Goal: Navigation & Orientation: Understand site structure

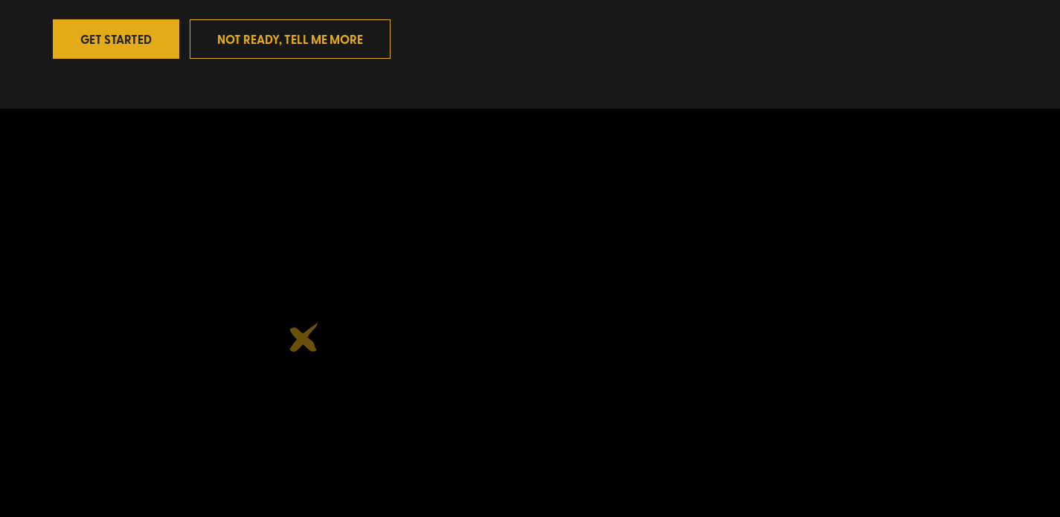
scroll to position [512, 0]
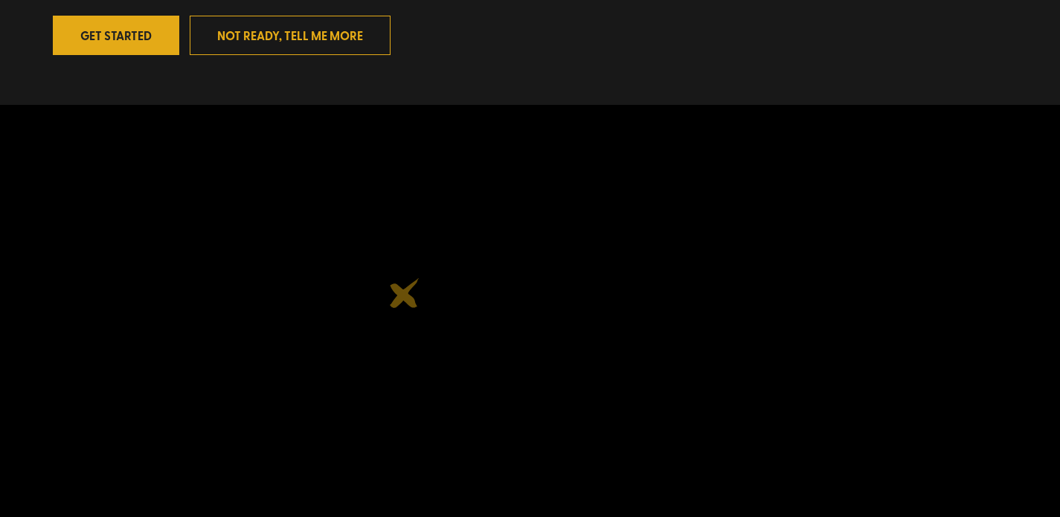
click at [405, 293] on img at bounding box center [278, 393] width 451 height 451
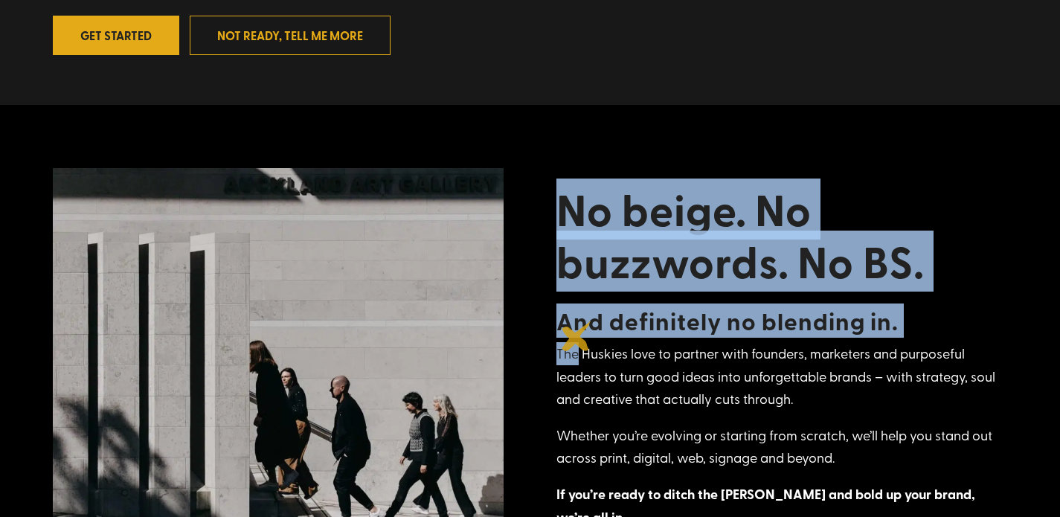
drag, startPoint x: 572, startPoint y: 159, endPoint x: 575, endPoint y: 355, distance: 195.7
click at [576, 355] on div "No beige. No buzzwords. No BS. And definitely no blending in. The Huskies love …" at bounding box center [530, 383] width 954 height 472
click at [575, 355] on p "The Huskies love to partner with founders, marketers and purposeful leaders to …" at bounding box center [781, 383] width 451 height 82
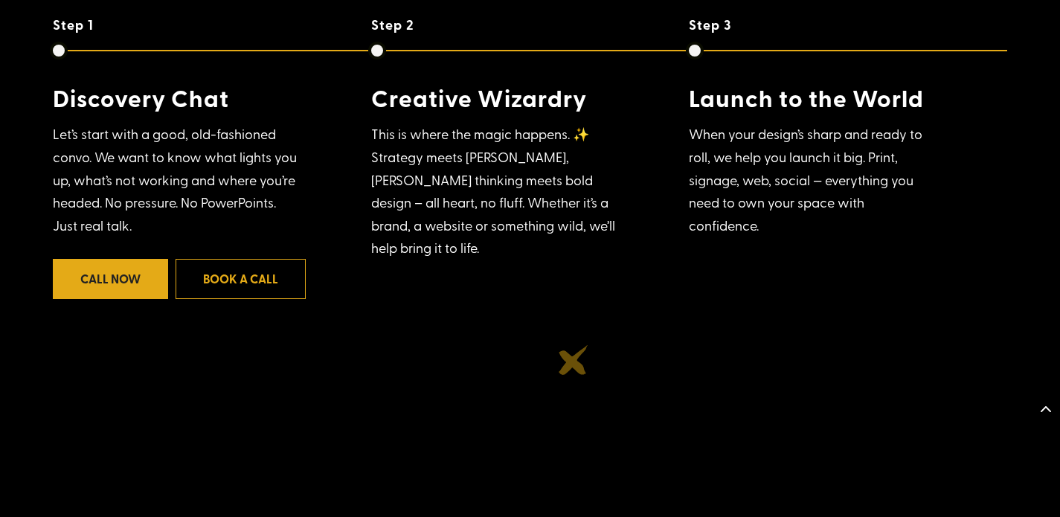
scroll to position [1265, 0]
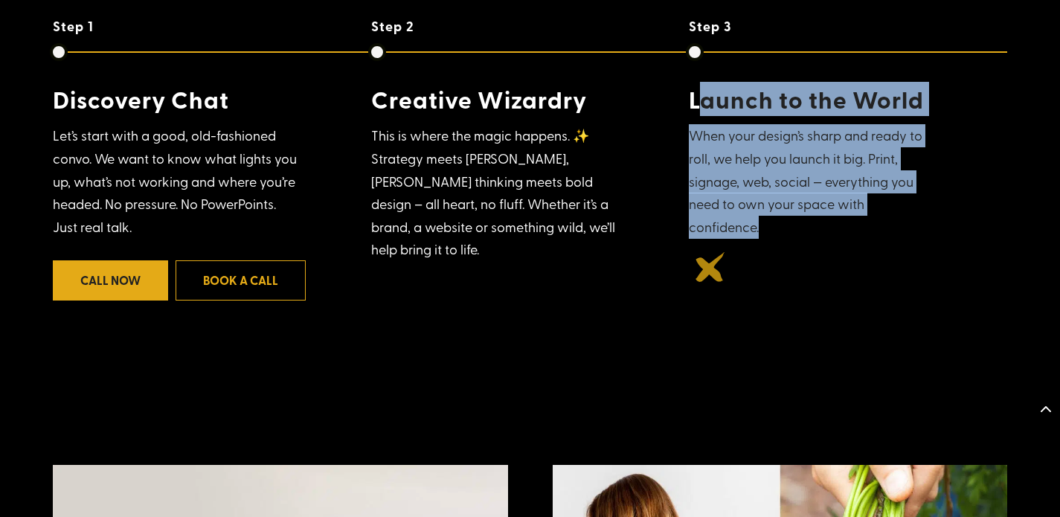
drag, startPoint x: 706, startPoint y: 100, endPoint x: 710, endPoint y: 267, distance: 166.7
click at [710, 267] on div "Step 1 Discovery Chat Let’s start with a good, old-fashioned convo. We want to …" at bounding box center [530, 178] width 954 height 318
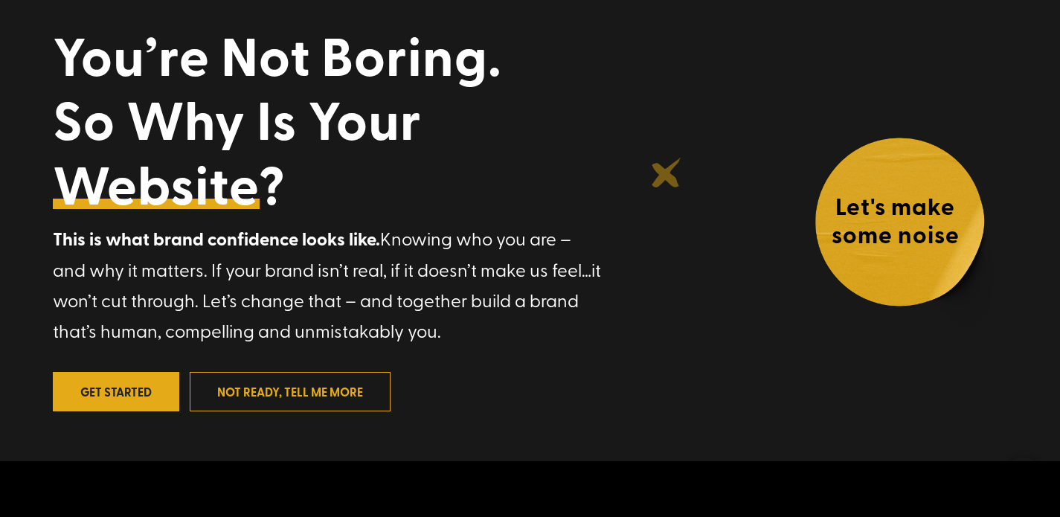
scroll to position [0, 0]
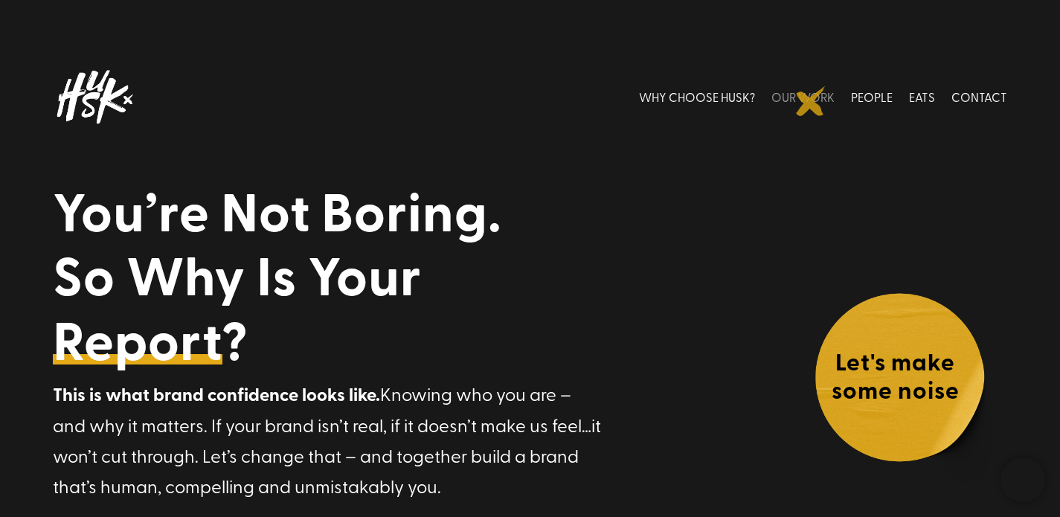
click at [811, 101] on link "OUR WORK" at bounding box center [802, 97] width 63 height 66
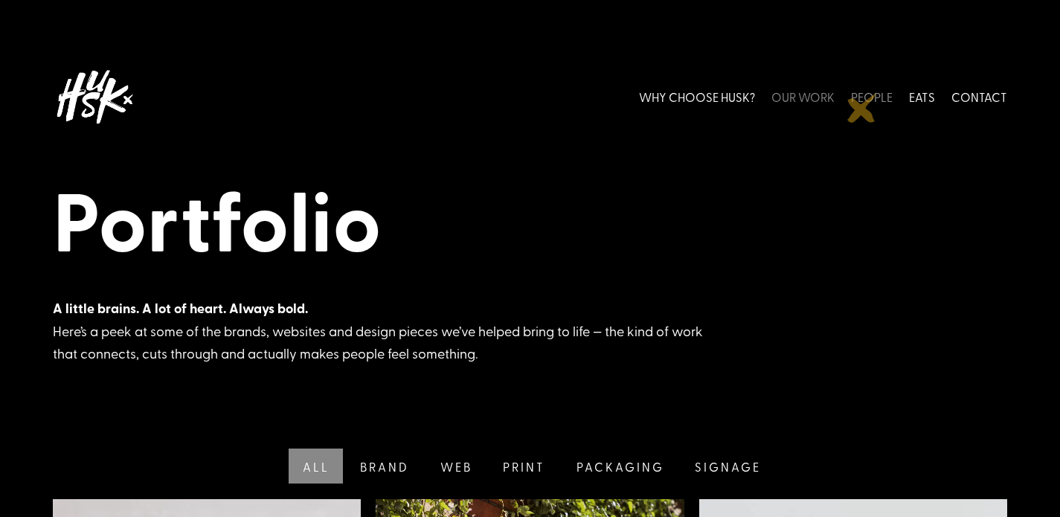
click at [862, 108] on link "PEOPLE" at bounding box center [872, 97] width 42 height 66
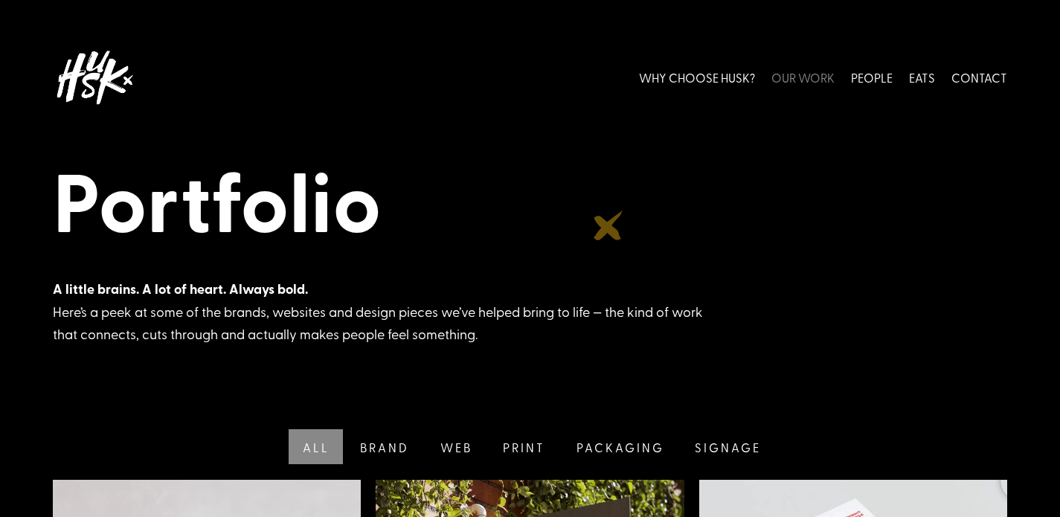
scroll to position [21, 0]
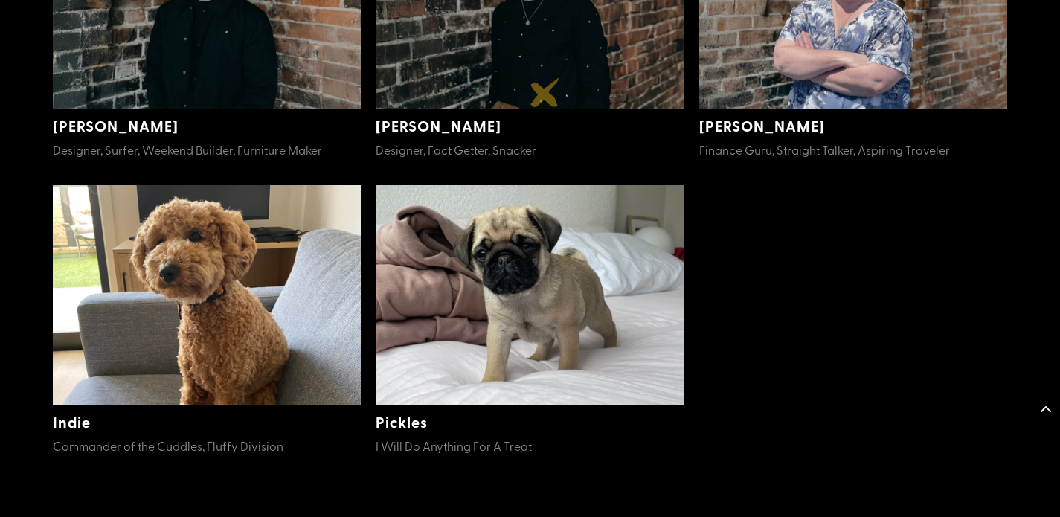
scroll to position [870, 0]
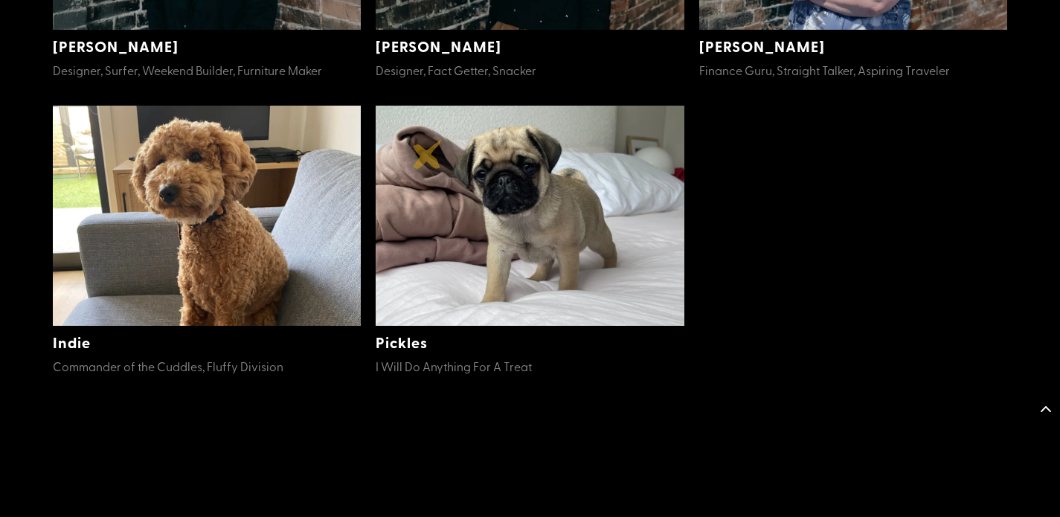
scroll to position [1213, 0]
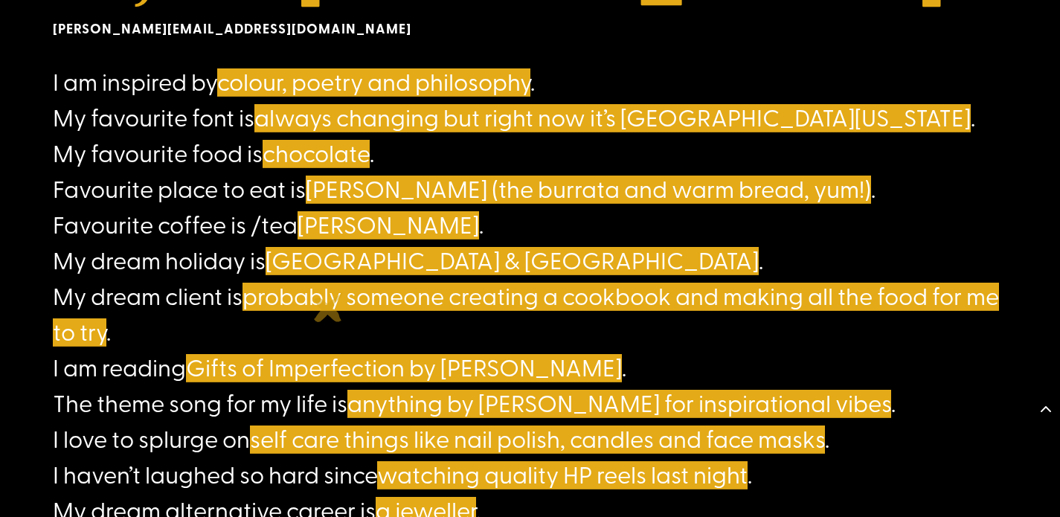
scroll to position [1023, 0]
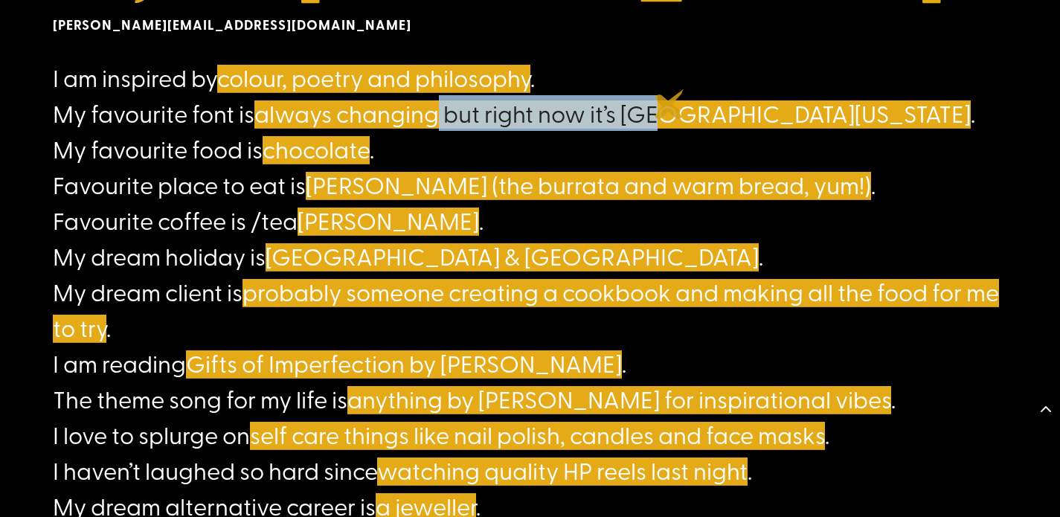
drag, startPoint x: 445, startPoint y: 115, endPoint x: 680, endPoint y: 104, distance: 235.3
click at [680, 104] on span "always changing but right now it’s New Kansas" at bounding box center [612, 113] width 716 height 32
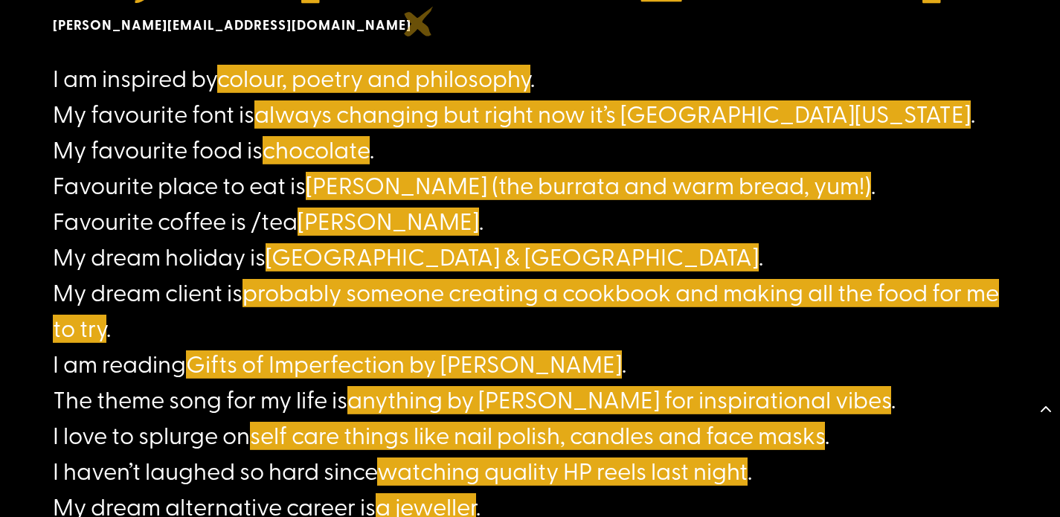
scroll to position [344, 0]
